Goal: Transaction & Acquisition: Purchase product/service

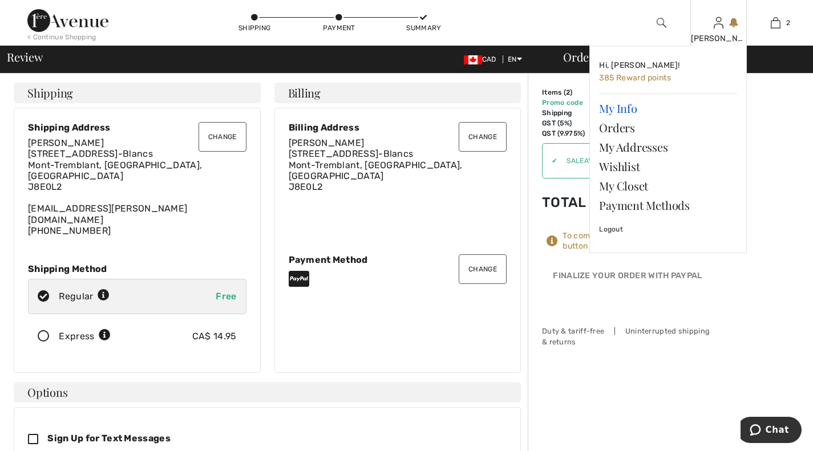
click at [616, 111] on link "My Info" at bounding box center [668, 108] width 138 height 19
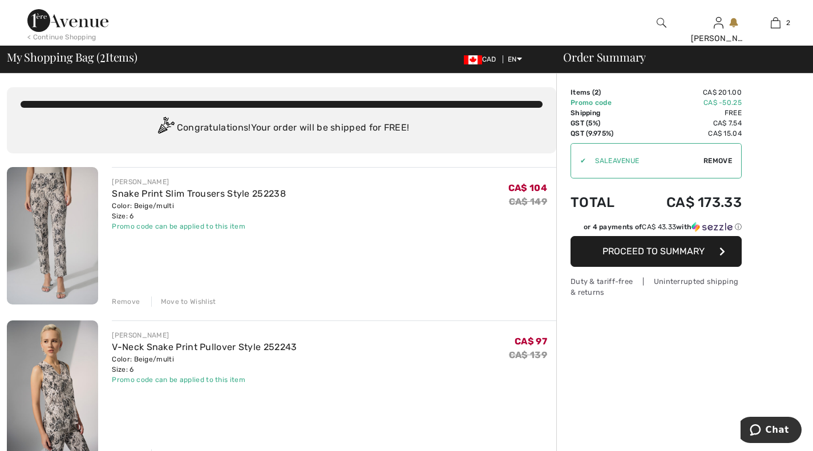
click at [637, 252] on span "Proceed to Summary" at bounding box center [654, 251] width 102 height 11
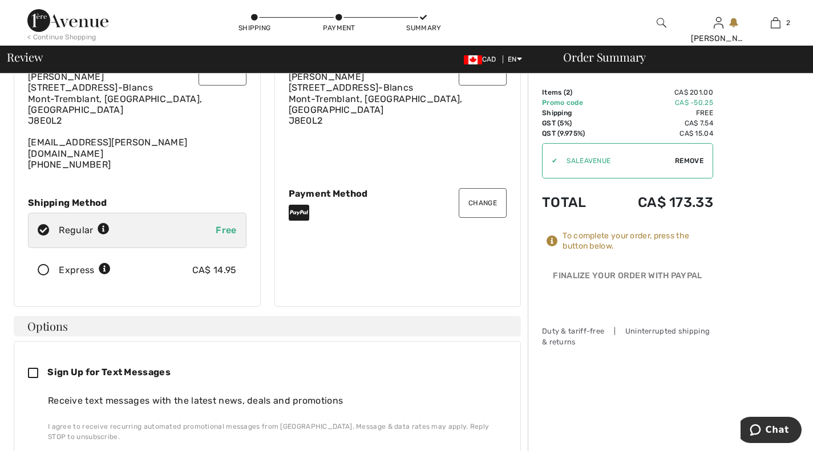
scroll to position [93, 0]
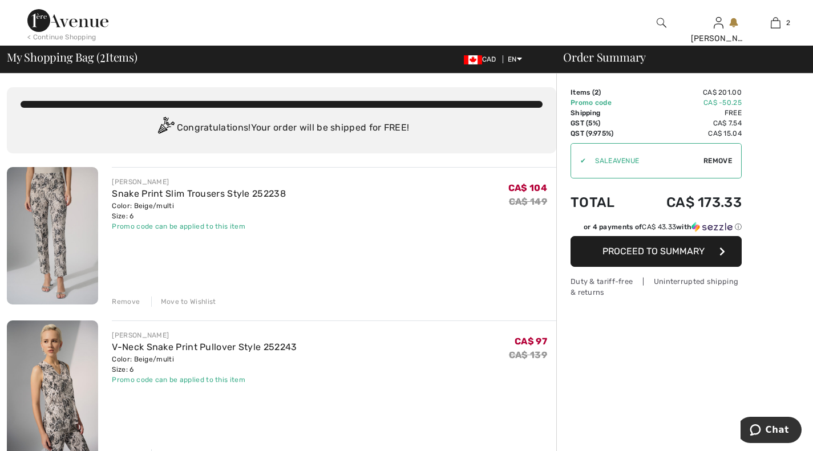
click at [652, 254] on span "Proceed to Summary" at bounding box center [654, 251] width 102 height 11
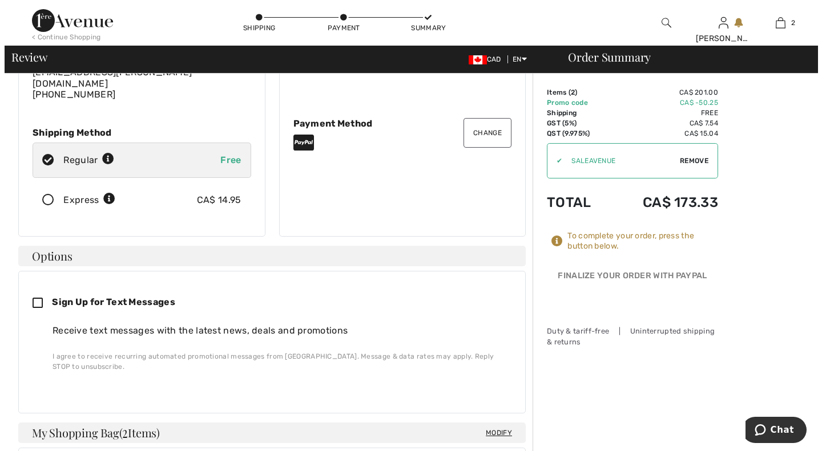
scroll to position [137, 0]
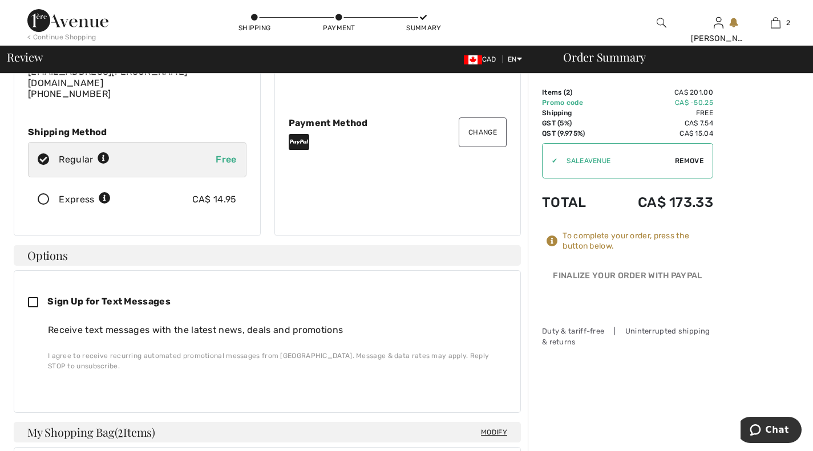
click at [658, 23] on img at bounding box center [662, 23] width 10 height 14
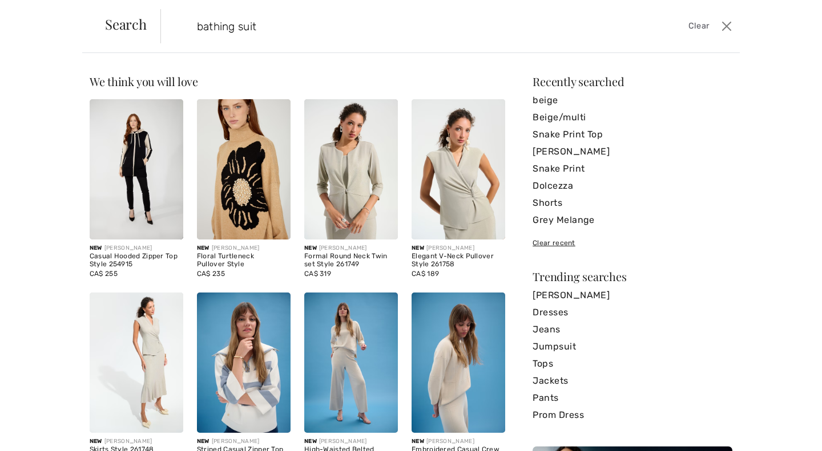
type input "bathing suit"
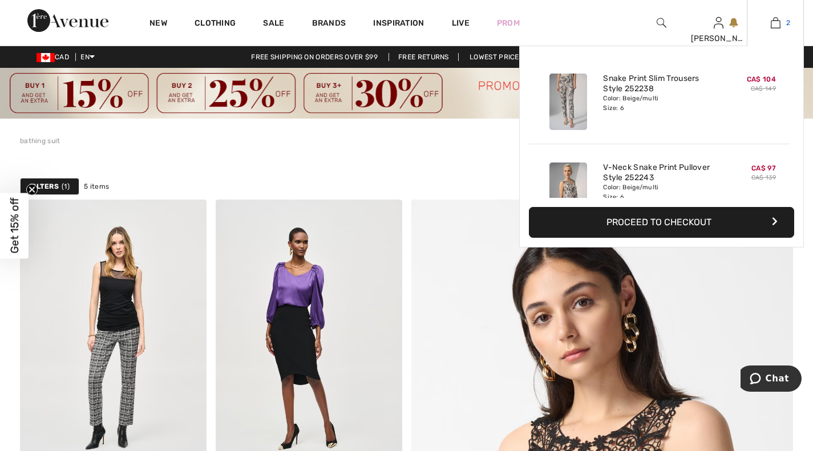
click at [782, 22] on link "2" at bounding box center [775, 23] width 56 height 14
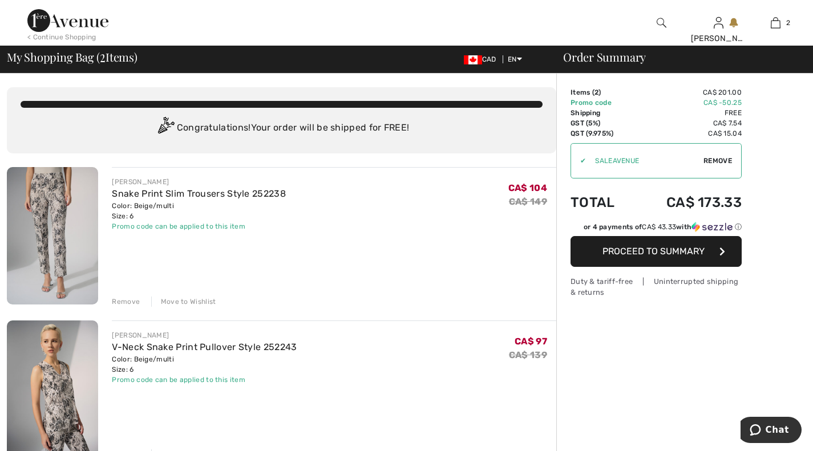
click at [621, 250] on span "Proceed to Summary" at bounding box center [654, 251] width 102 height 11
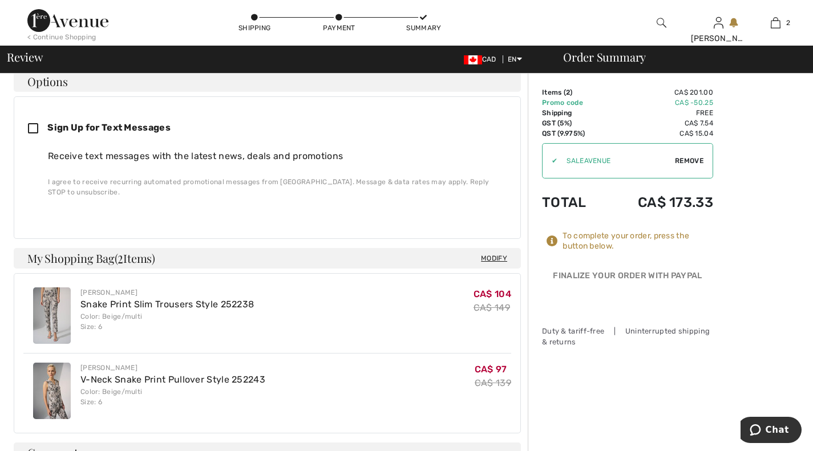
scroll to position [312, 0]
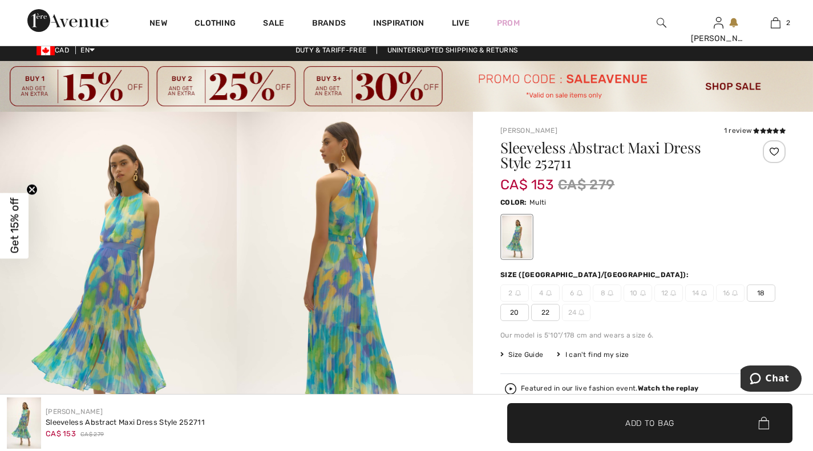
scroll to position [11, 0]
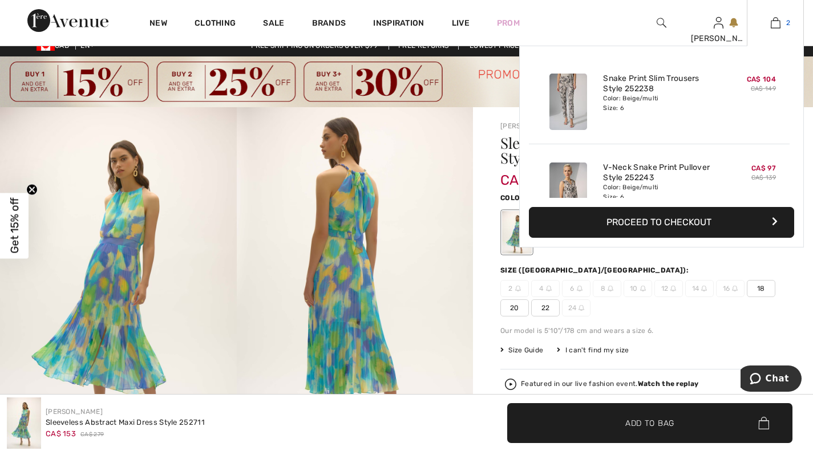
click at [771, 20] on img at bounding box center [776, 23] width 10 height 14
